Goal: Use online tool/utility: Utilize a website feature to perform a specific function

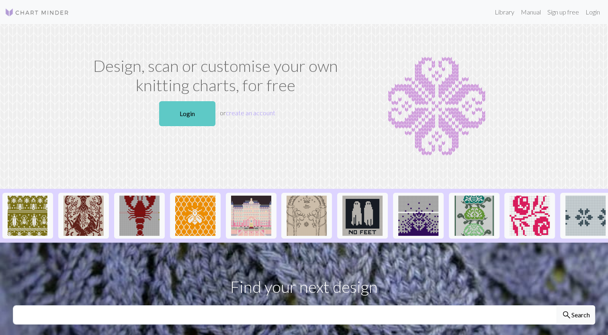
click at [190, 120] on link "Login" at bounding box center [187, 113] width 56 height 25
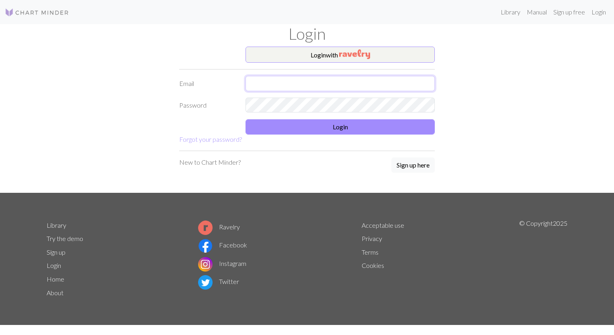
click at [292, 80] on input "text" at bounding box center [339, 83] width 189 height 15
click at [309, 51] on button "Login with" at bounding box center [339, 55] width 189 height 16
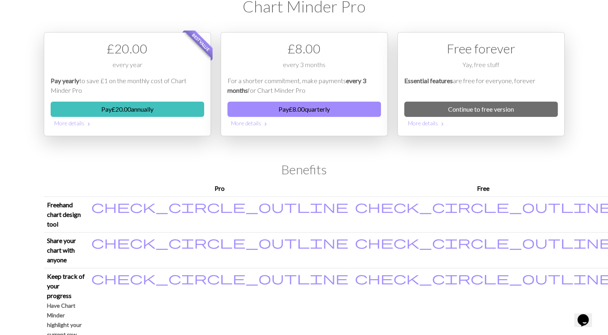
scroll to position [10, 0]
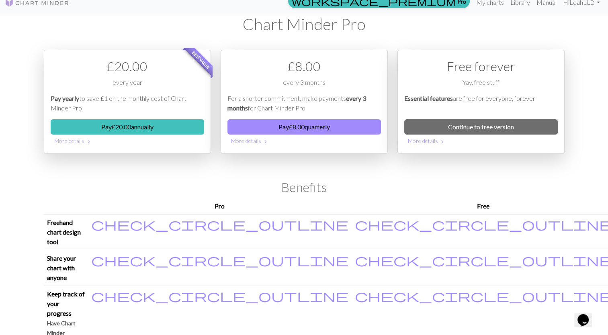
click at [438, 116] on div "Free forever Yay, free stuff Essential features are free for everyone, forever …" at bounding box center [480, 102] width 167 height 104
click at [439, 120] on link "Continue to free version" at bounding box center [480, 126] width 153 height 15
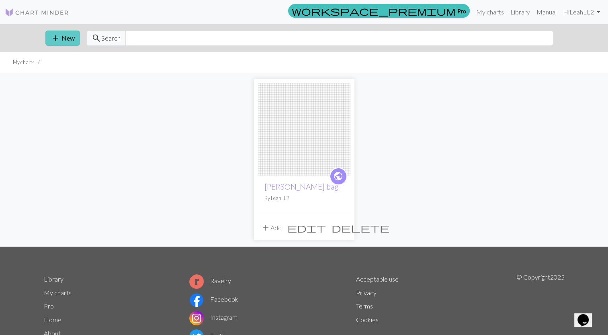
click at [58, 40] on span "add" at bounding box center [56, 38] width 10 height 11
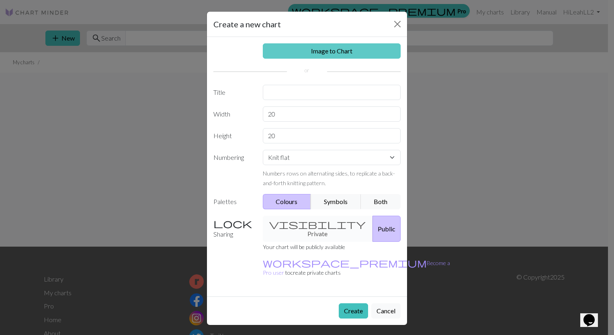
click at [313, 51] on link "Image to Chart" at bounding box center [332, 50] width 138 height 15
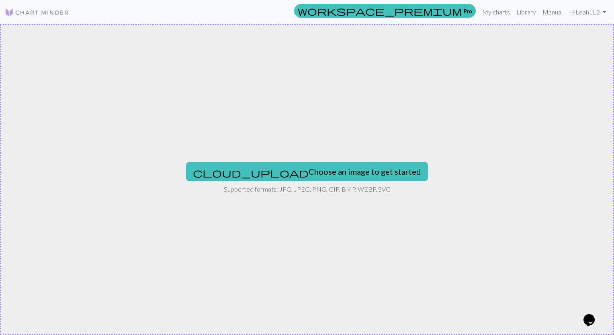
click at [294, 162] on button "cloud_upload Choose an image to get started" at bounding box center [307, 171] width 242 height 19
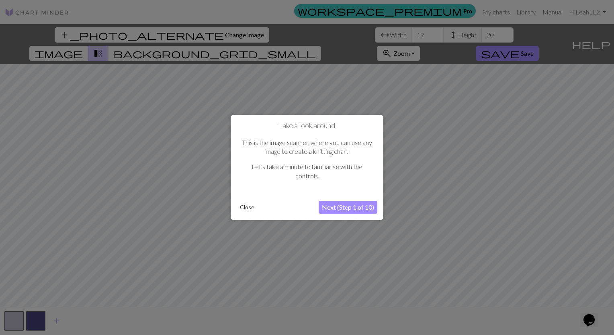
click at [253, 207] on button "Close" at bounding box center [247, 207] width 21 height 12
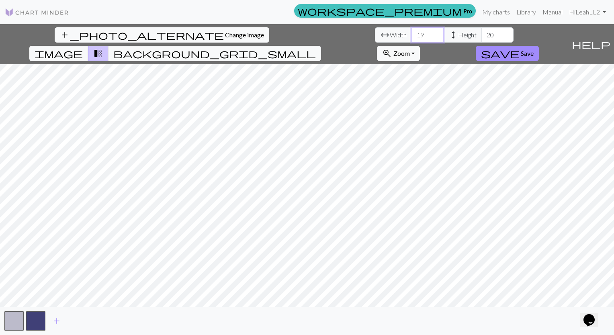
drag, startPoint x: 190, startPoint y: 37, endPoint x: 180, endPoint y: 37, distance: 10.0
click at [411, 37] on input "19" at bounding box center [427, 34] width 32 height 15
type input "50"
click at [481, 29] on input "20" at bounding box center [497, 34] width 32 height 15
click at [481, 38] on input "20" at bounding box center [497, 34] width 32 height 15
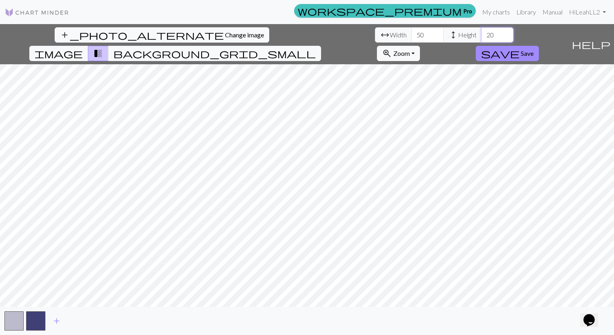
type input "2"
type input "50"
click at [411, 33] on input "51" at bounding box center [427, 34] width 32 height 15
click at [411, 39] on input "50" at bounding box center [427, 34] width 32 height 15
click at [411, 39] on input "49" at bounding box center [427, 34] width 32 height 15
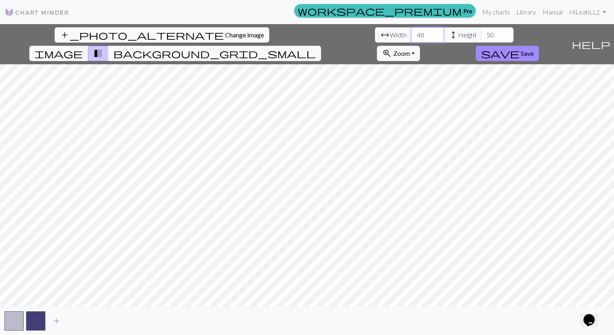
click at [411, 39] on input "48" at bounding box center [427, 34] width 32 height 15
click at [411, 39] on input "47" at bounding box center [427, 34] width 32 height 15
click at [411, 39] on input "46" at bounding box center [427, 34] width 32 height 15
click at [411, 39] on input "45" at bounding box center [427, 34] width 32 height 15
click at [411, 39] on input "44" at bounding box center [427, 34] width 32 height 15
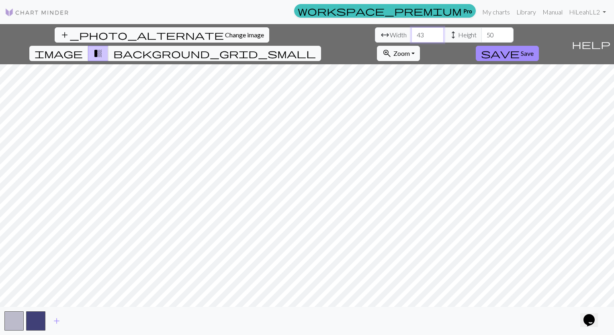
click at [411, 39] on input "43" at bounding box center [427, 34] width 32 height 15
click at [411, 39] on input "42" at bounding box center [427, 34] width 32 height 15
click at [411, 39] on input "41" at bounding box center [427, 34] width 32 height 15
type input "40"
click at [411, 39] on input "40" at bounding box center [427, 34] width 32 height 15
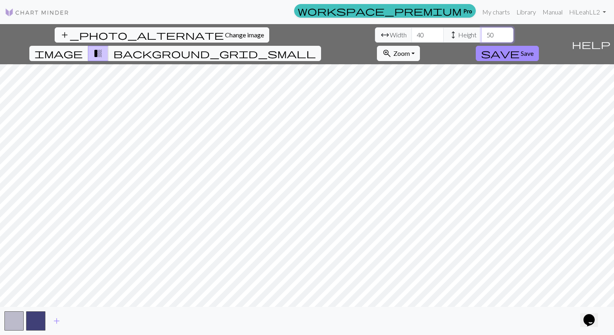
drag, startPoint x: 262, startPoint y: 34, endPoint x: 248, endPoint y: 34, distance: 13.3
click at [481, 34] on input "50" at bounding box center [497, 34] width 32 height 15
type input "40"
click at [56, 321] on span "add" at bounding box center [57, 320] width 10 height 11
click at [33, 323] on button "button" at bounding box center [35, 320] width 19 height 19
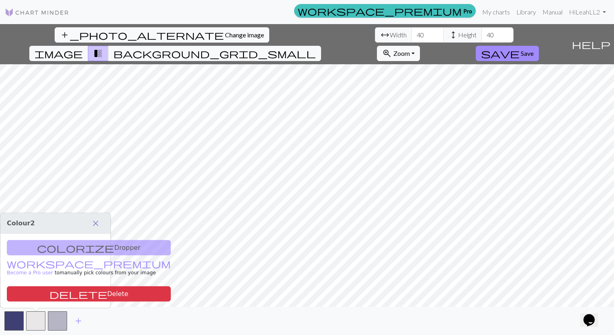
click at [100, 224] on span "close" at bounding box center [96, 223] width 10 height 11
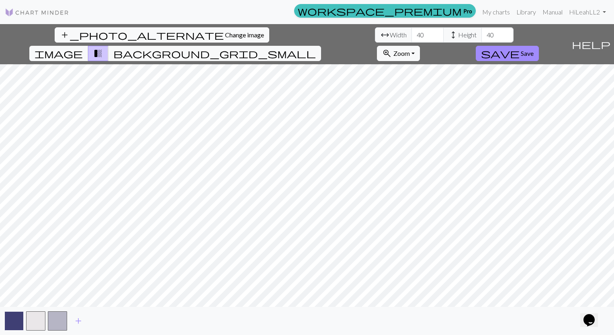
click at [15, 323] on button "button" at bounding box center [13, 320] width 19 height 19
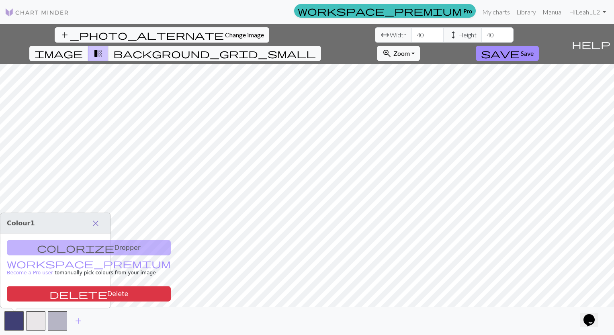
click at [98, 222] on span "close" at bounding box center [96, 223] width 10 height 11
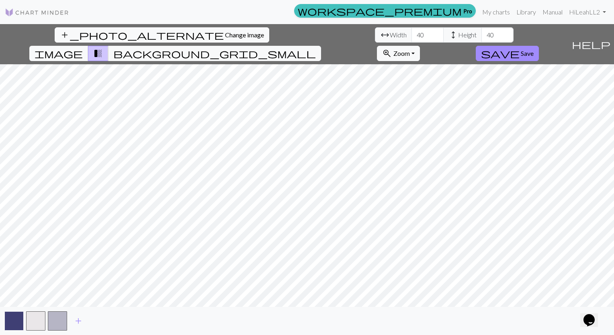
click at [16, 315] on button "button" at bounding box center [13, 320] width 19 height 19
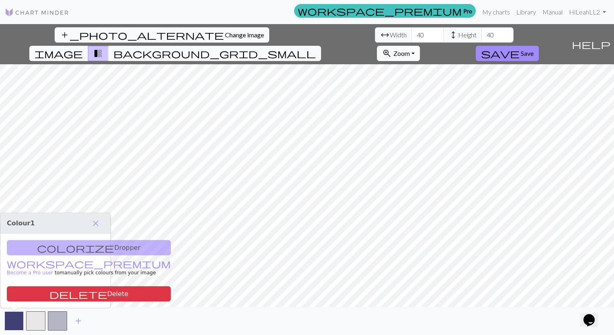
click at [13, 325] on button "button" at bounding box center [13, 320] width 19 height 19
